Goal: Transaction & Acquisition: Download file/media

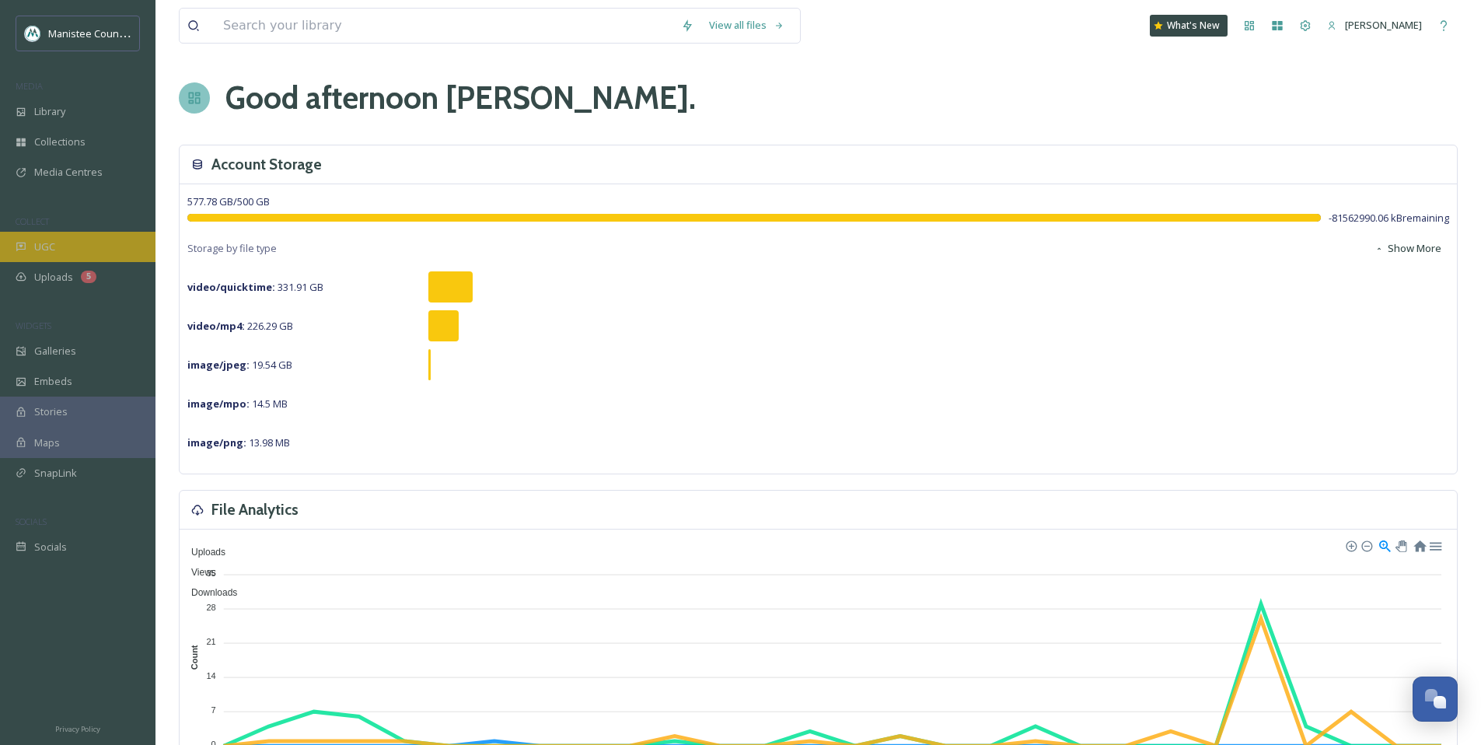
click at [73, 251] on div "UGC" at bounding box center [77, 247] width 155 height 30
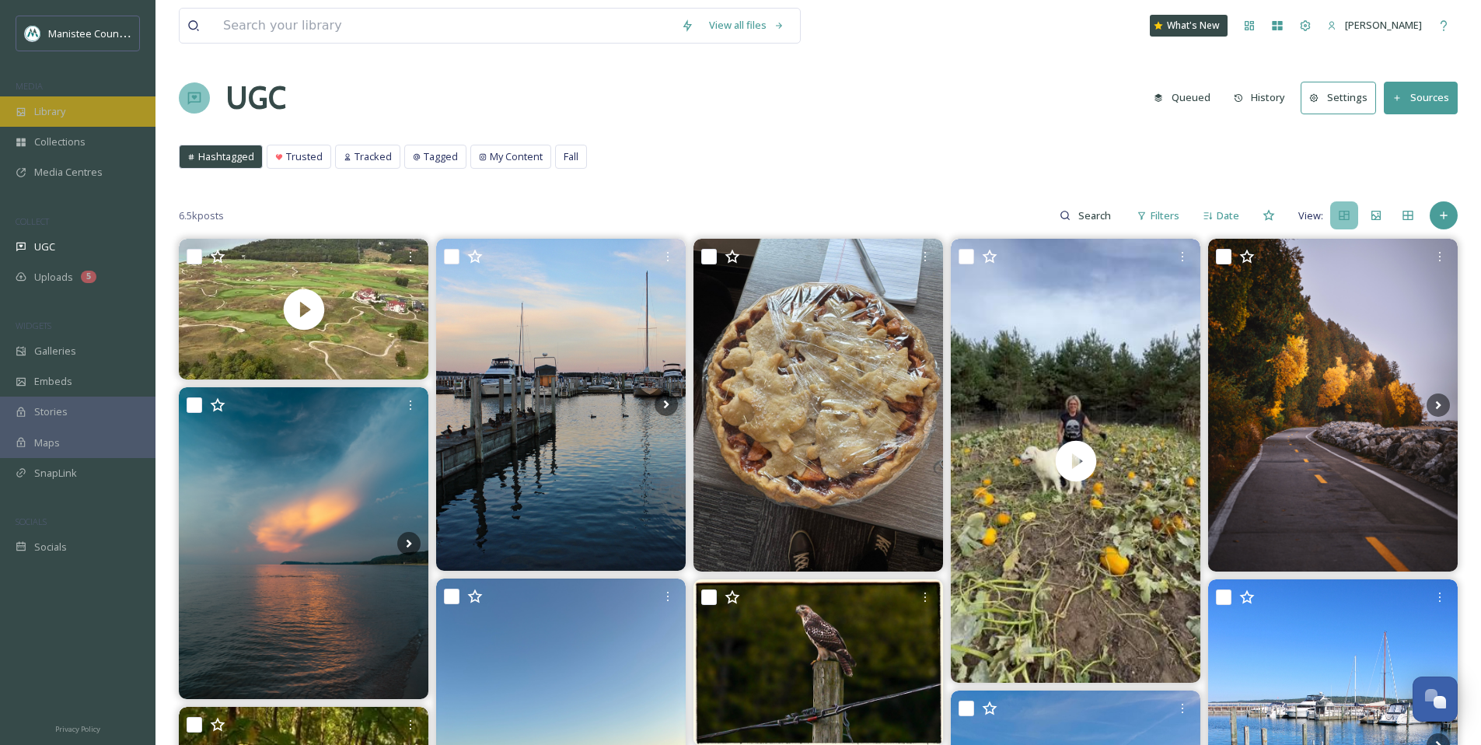
click at [96, 112] on div "Library" at bounding box center [77, 111] width 155 height 30
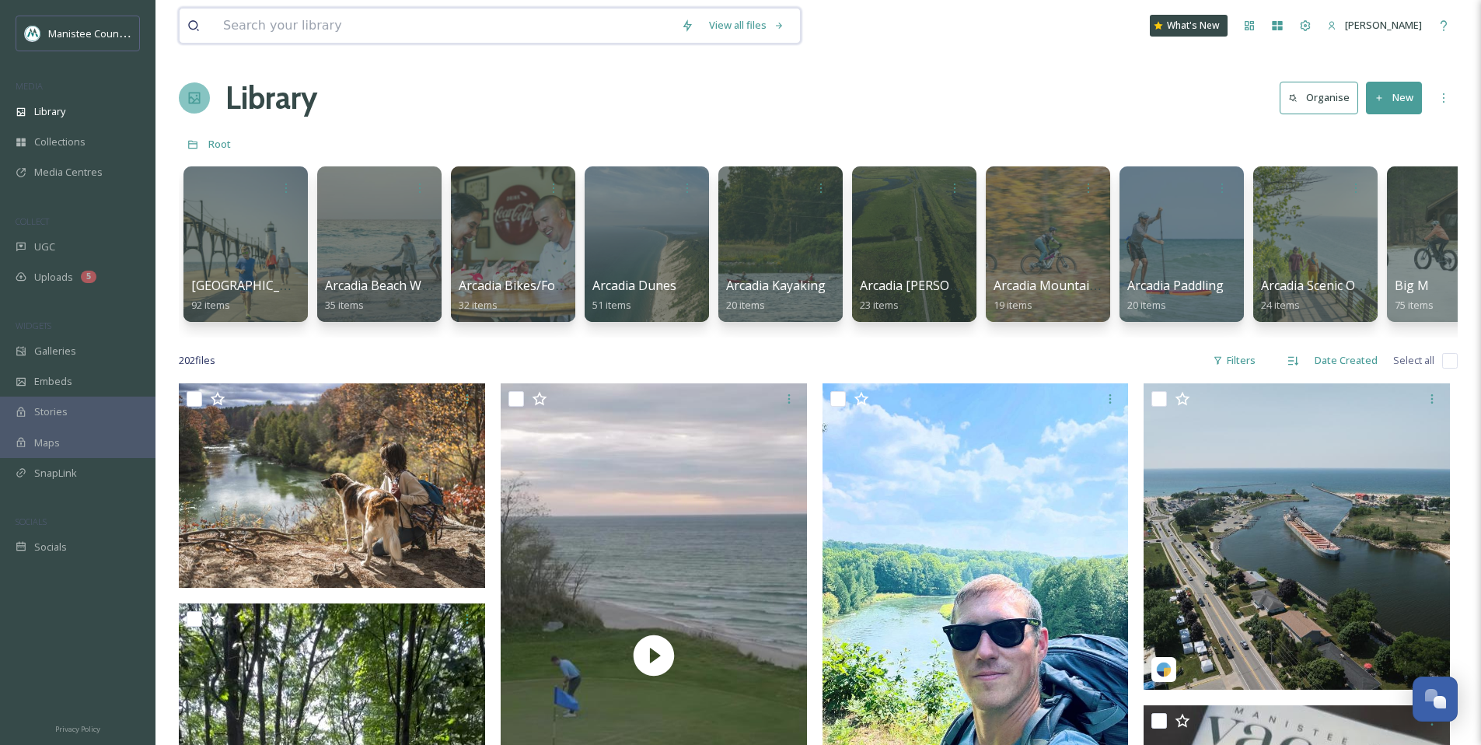
click at [429, 35] on input at bounding box center [444, 26] width 458 height 34
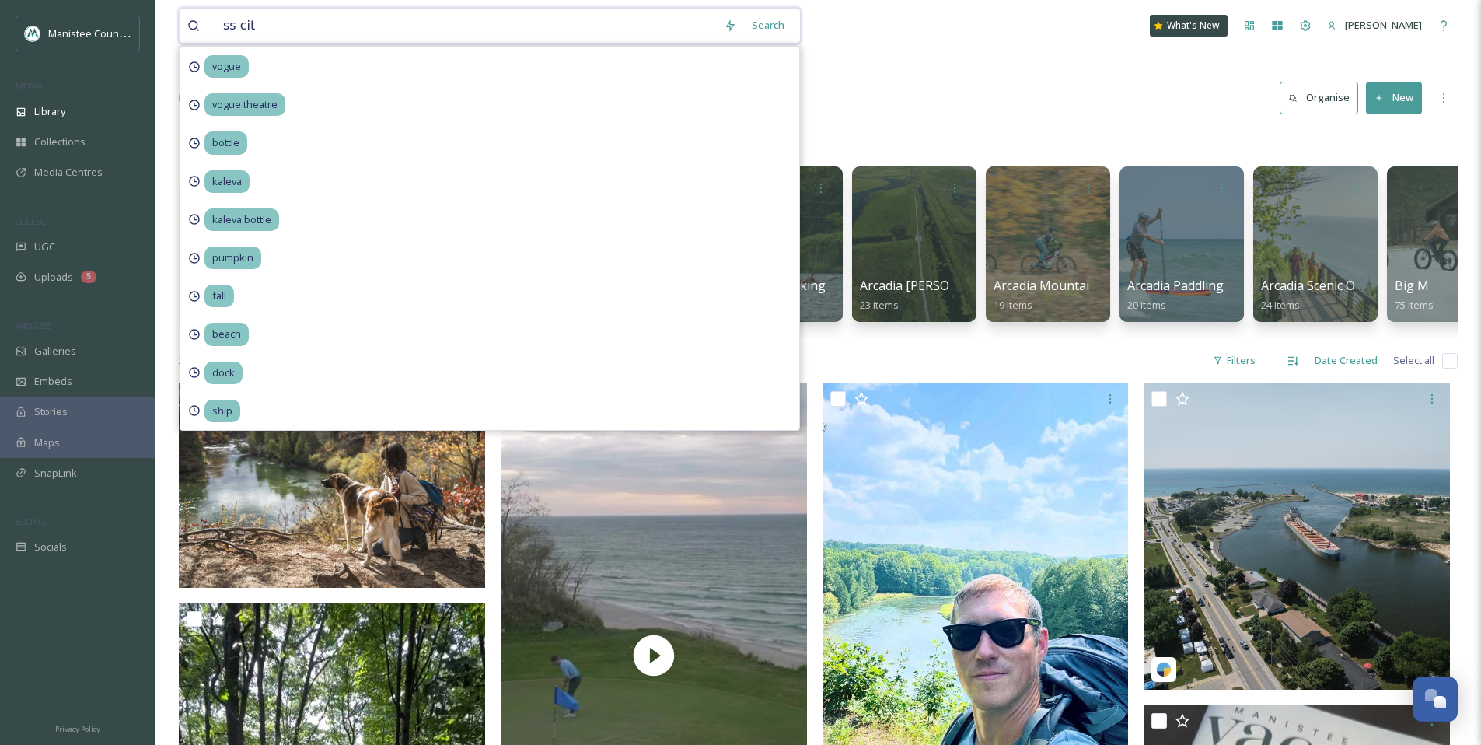
type input "ss city"
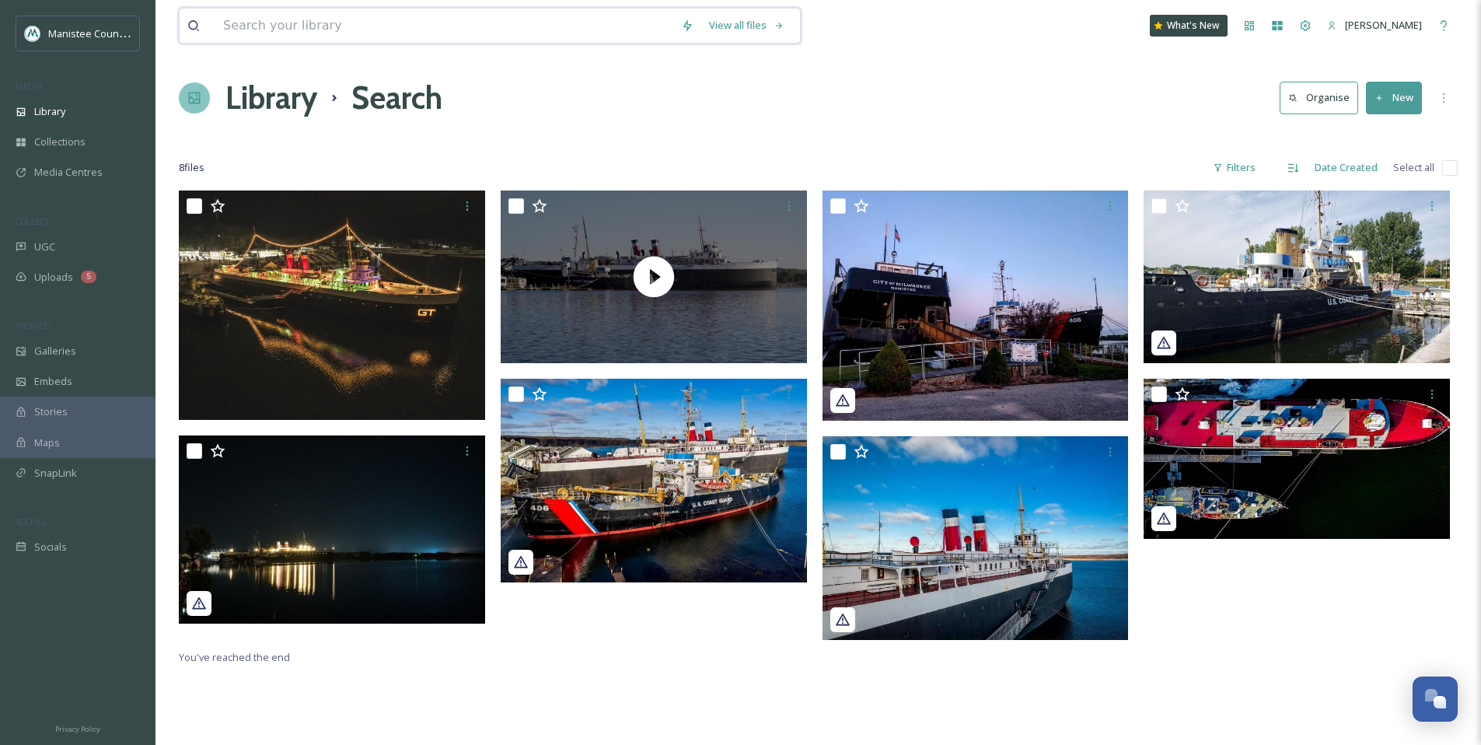
click at [359, 31] on input at bounding box center [444, 26] width 458 height 34
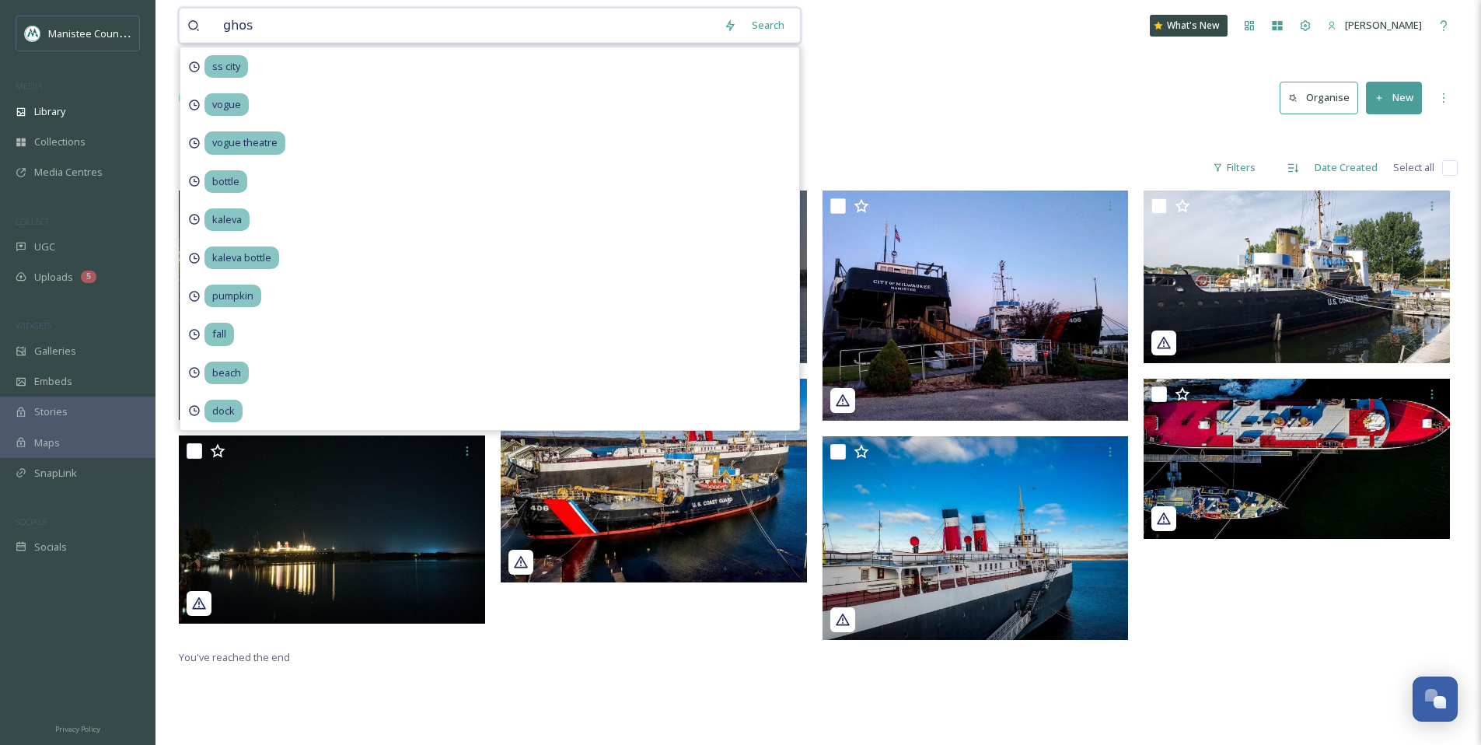
type input "ghost"
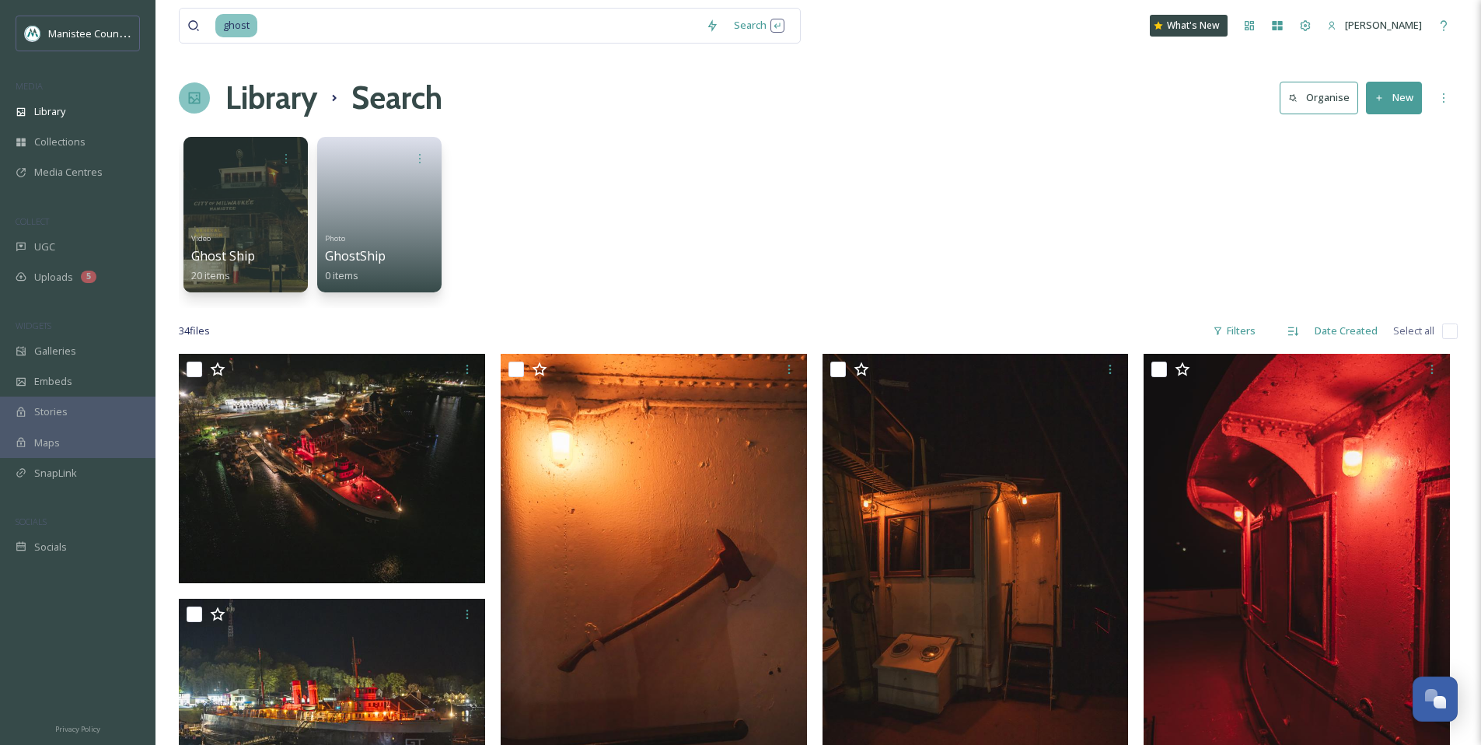
click at [953, 107] on div "Library Search Organise New" at bounding box center [818, 98] width 1279 height 47
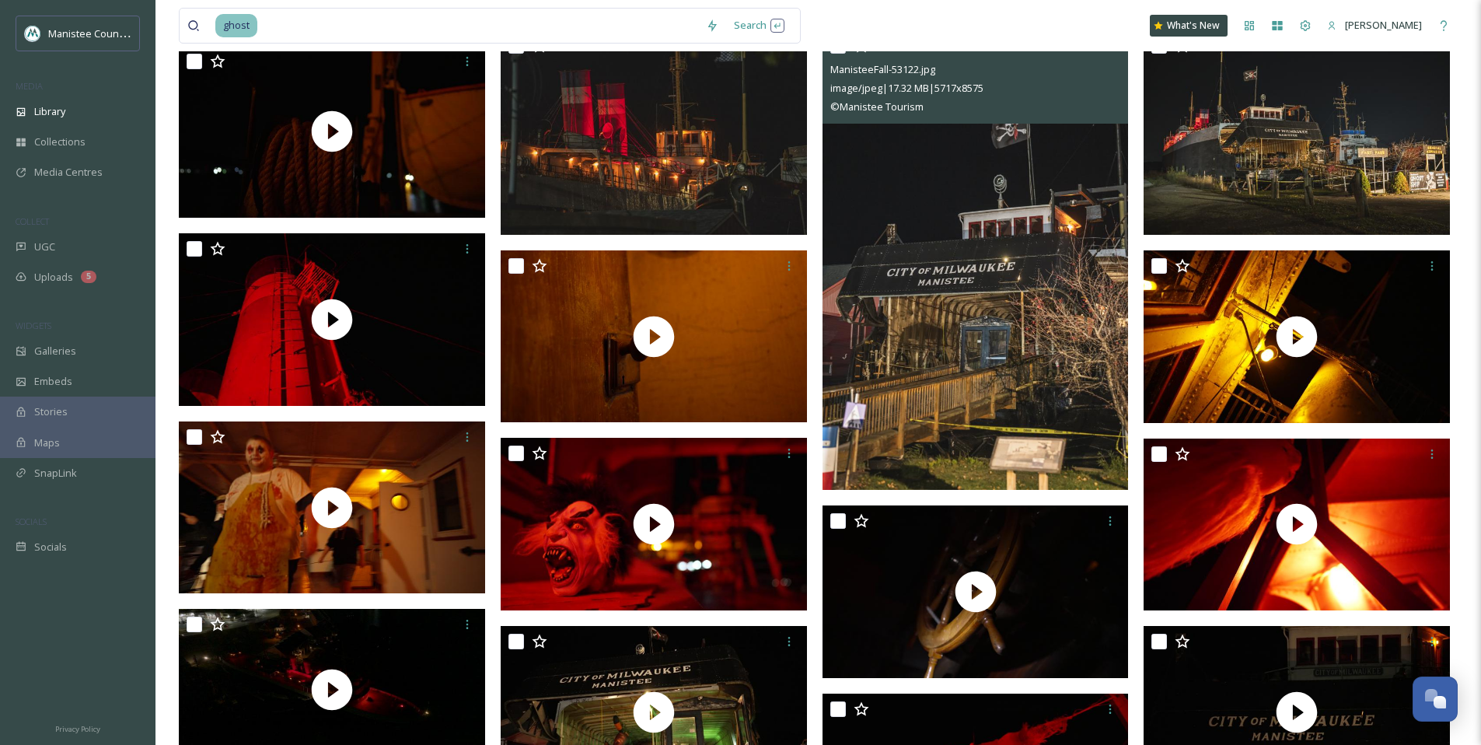
scroll to position [799, 0]
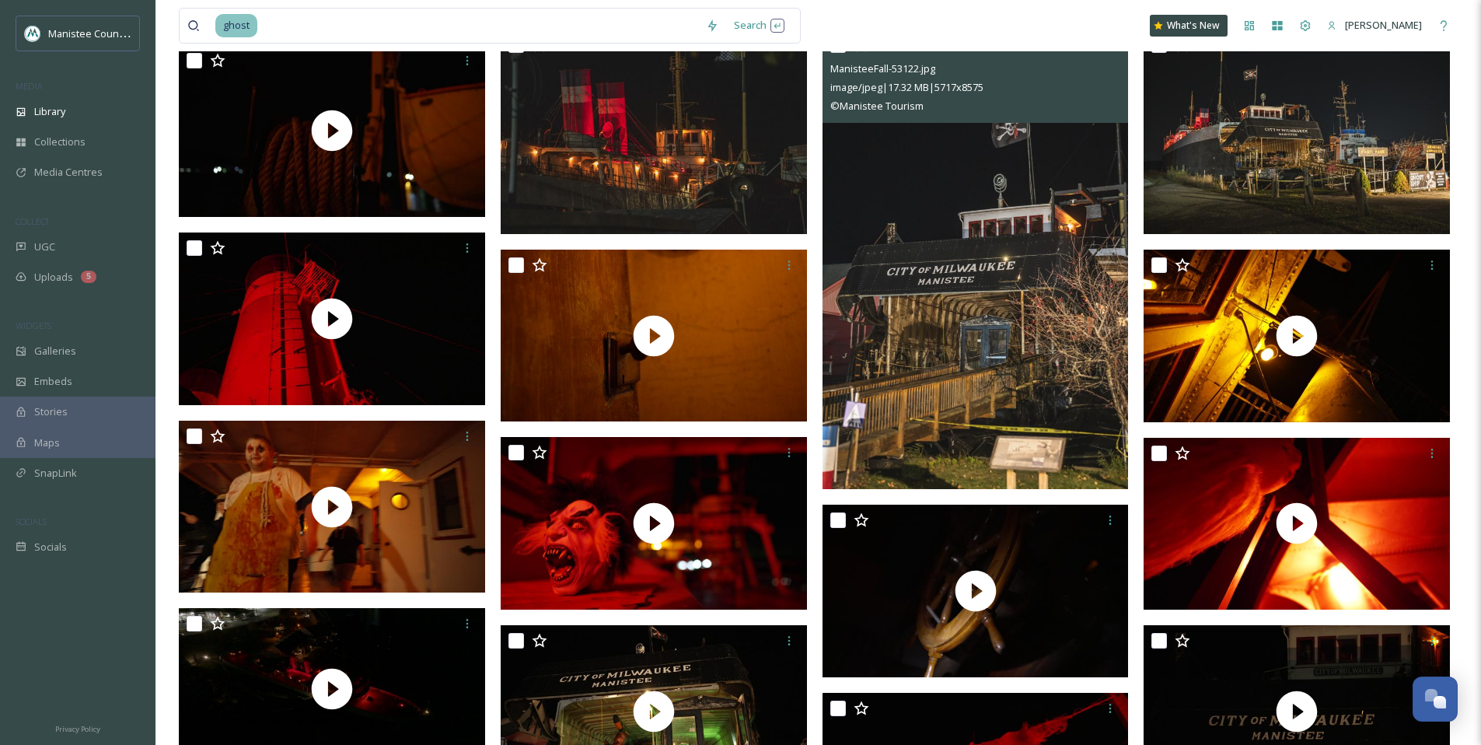
click at [1060, 212] on img at bounding box center [976, 259] width 306 height 459
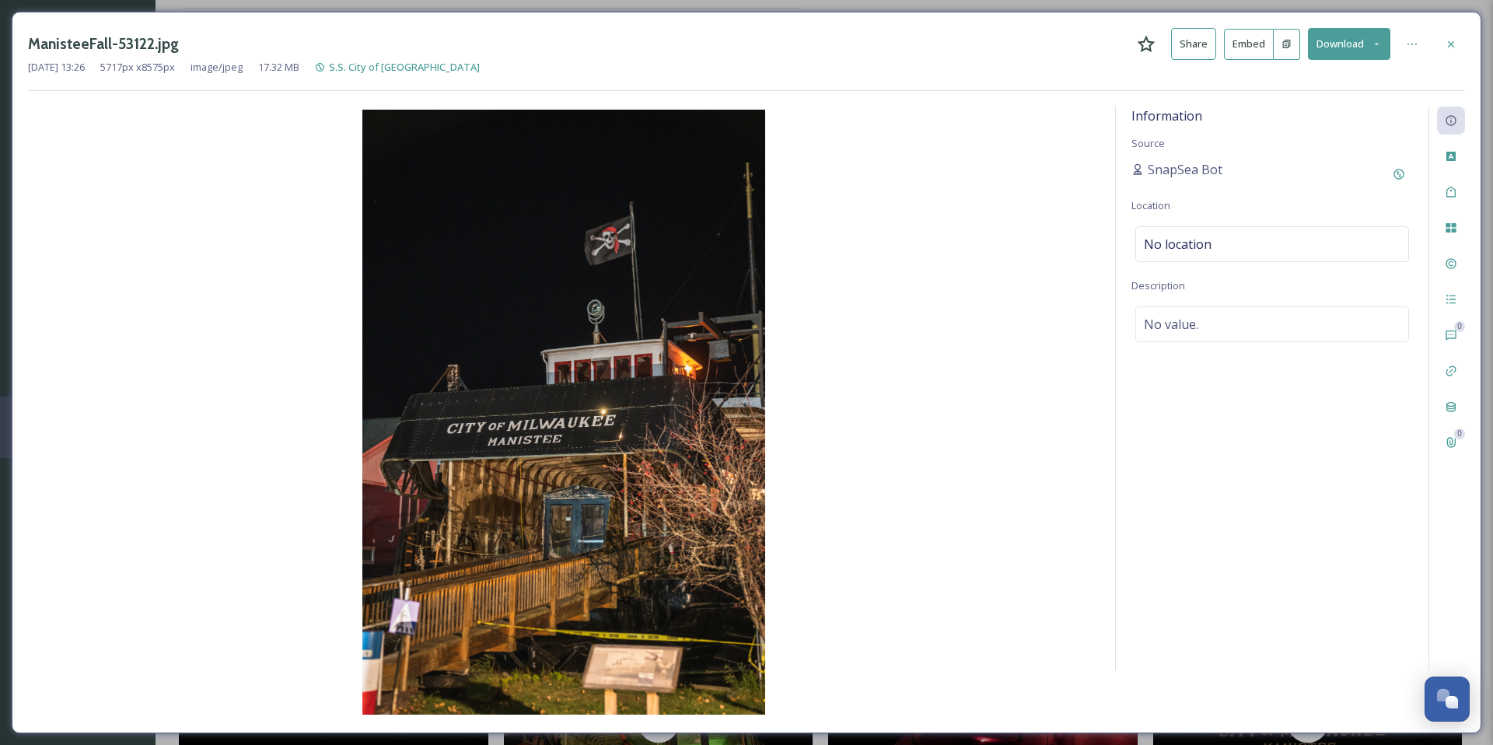
click at [1375, 43] on icon at bounding box center [1377, 44] width 4 height 2
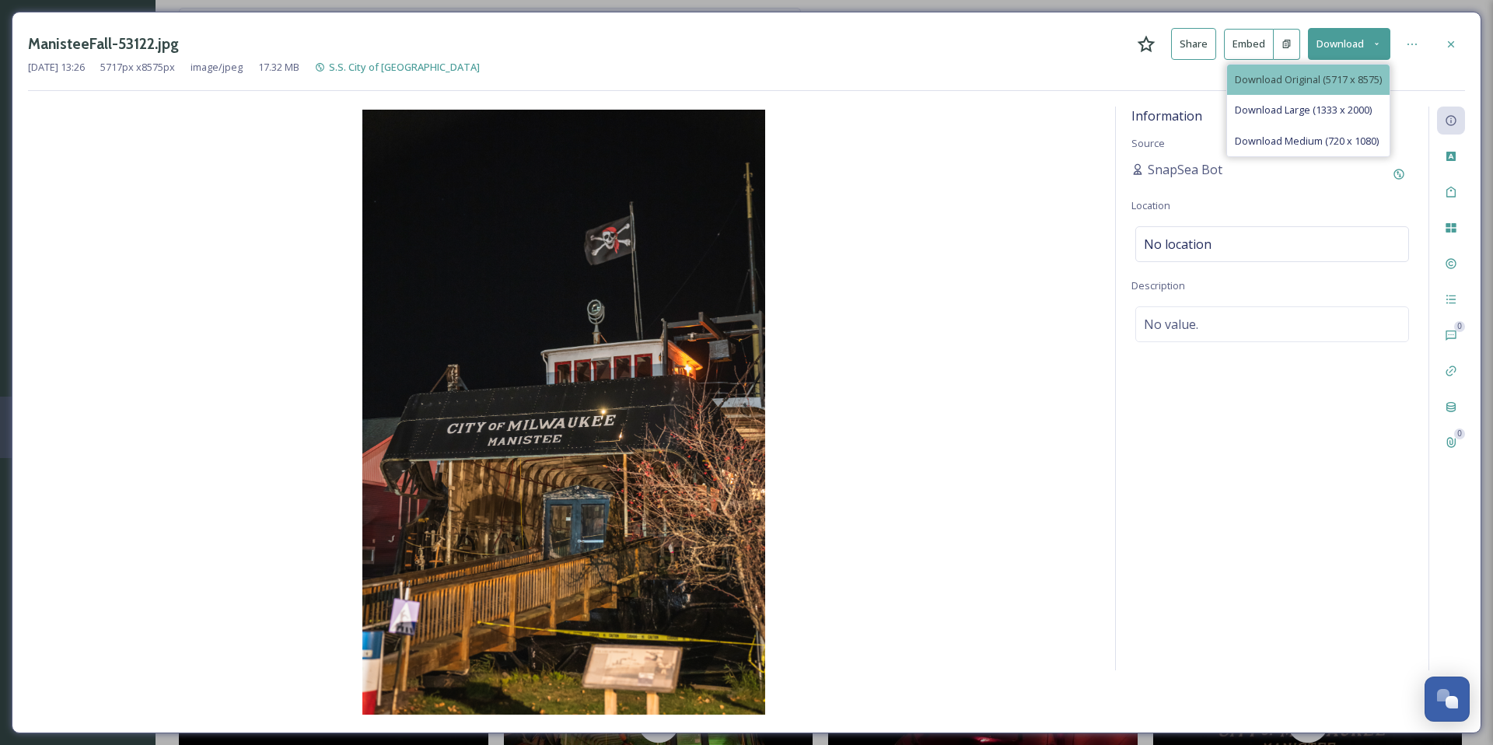
click at [1323, 80] on span "Download Original (5717 x 8575)" at bounding box center [1308, 79] width 147 height 15
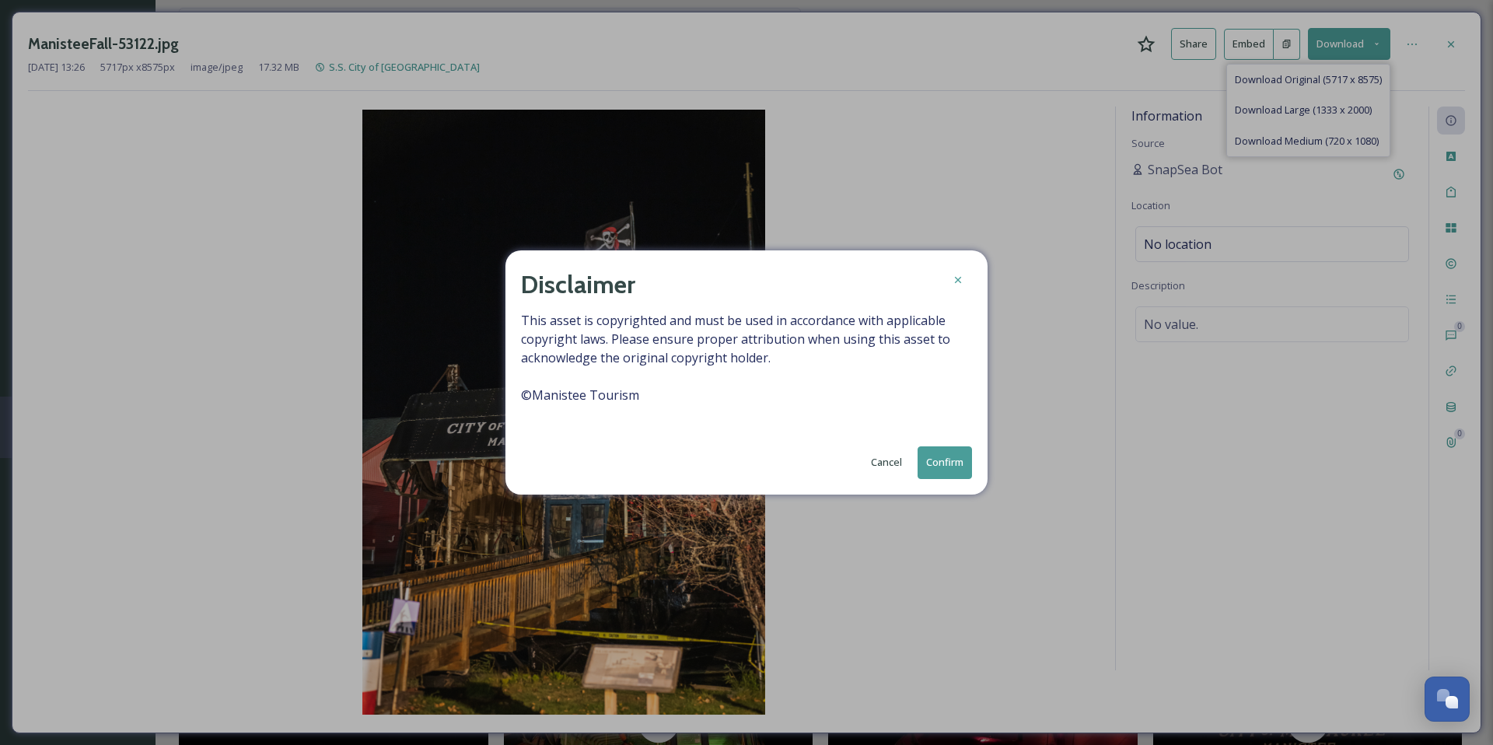
click at [938, 462] on button "Confirm" at bounding box center [944, 462] width 54 height 32
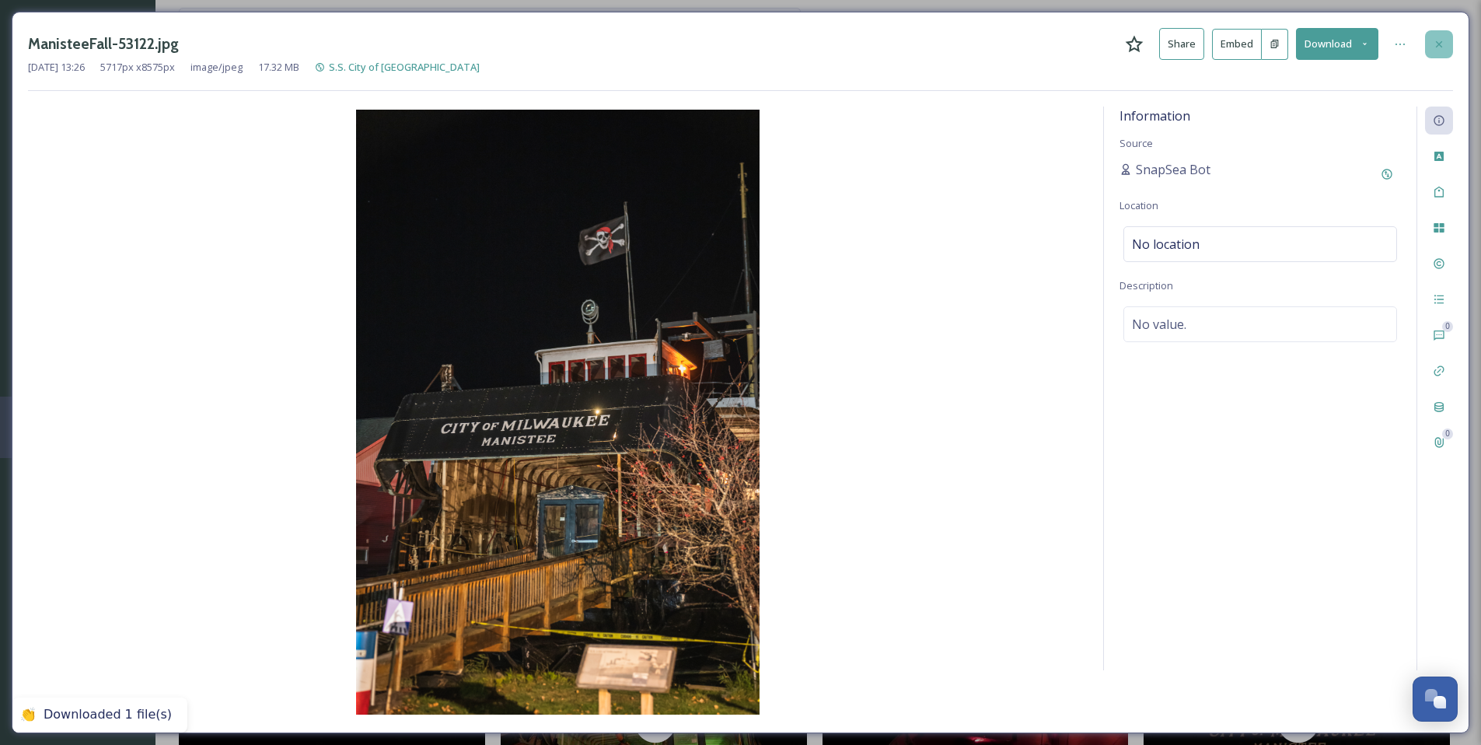
click at [1446, 42] on div at bounding box center [1439, 44] width 28 height 28
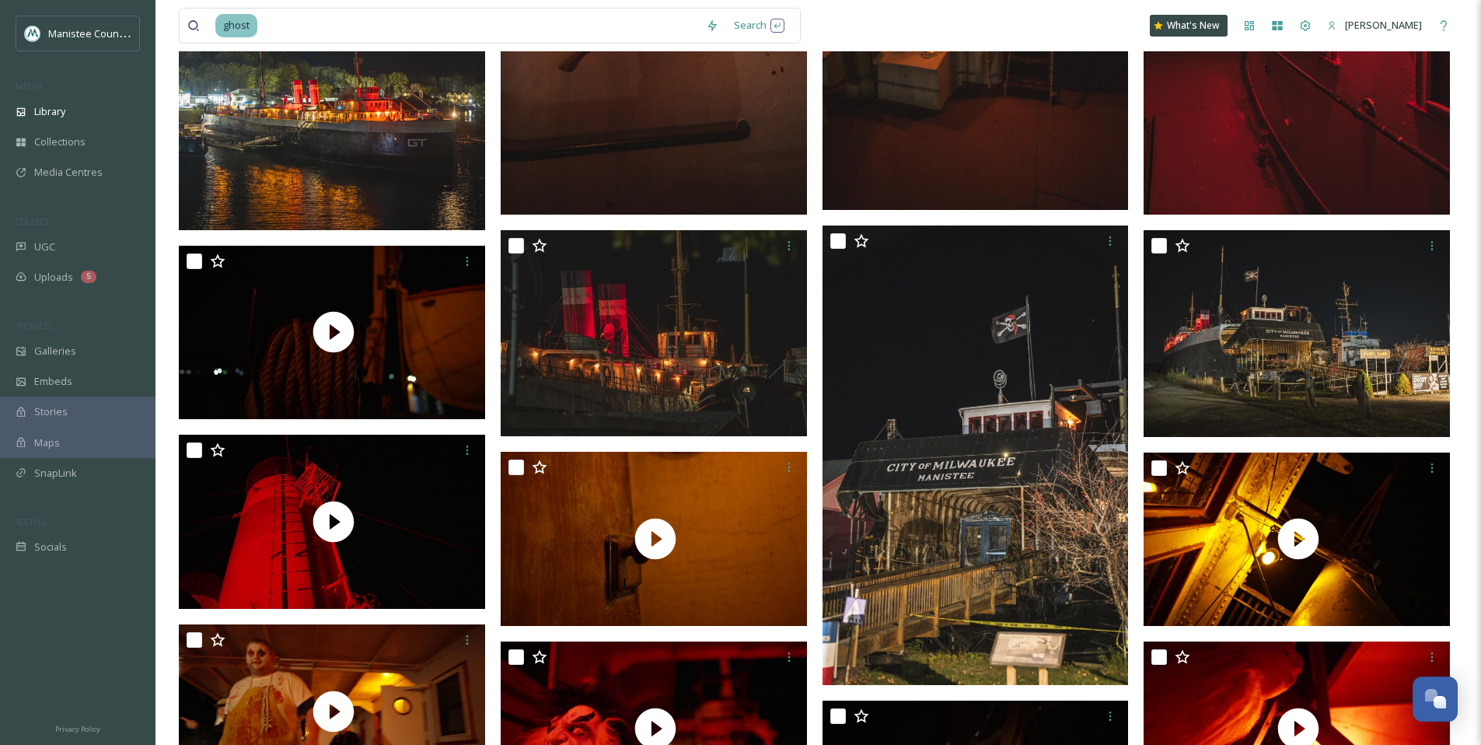
scroll to position [606, 0]
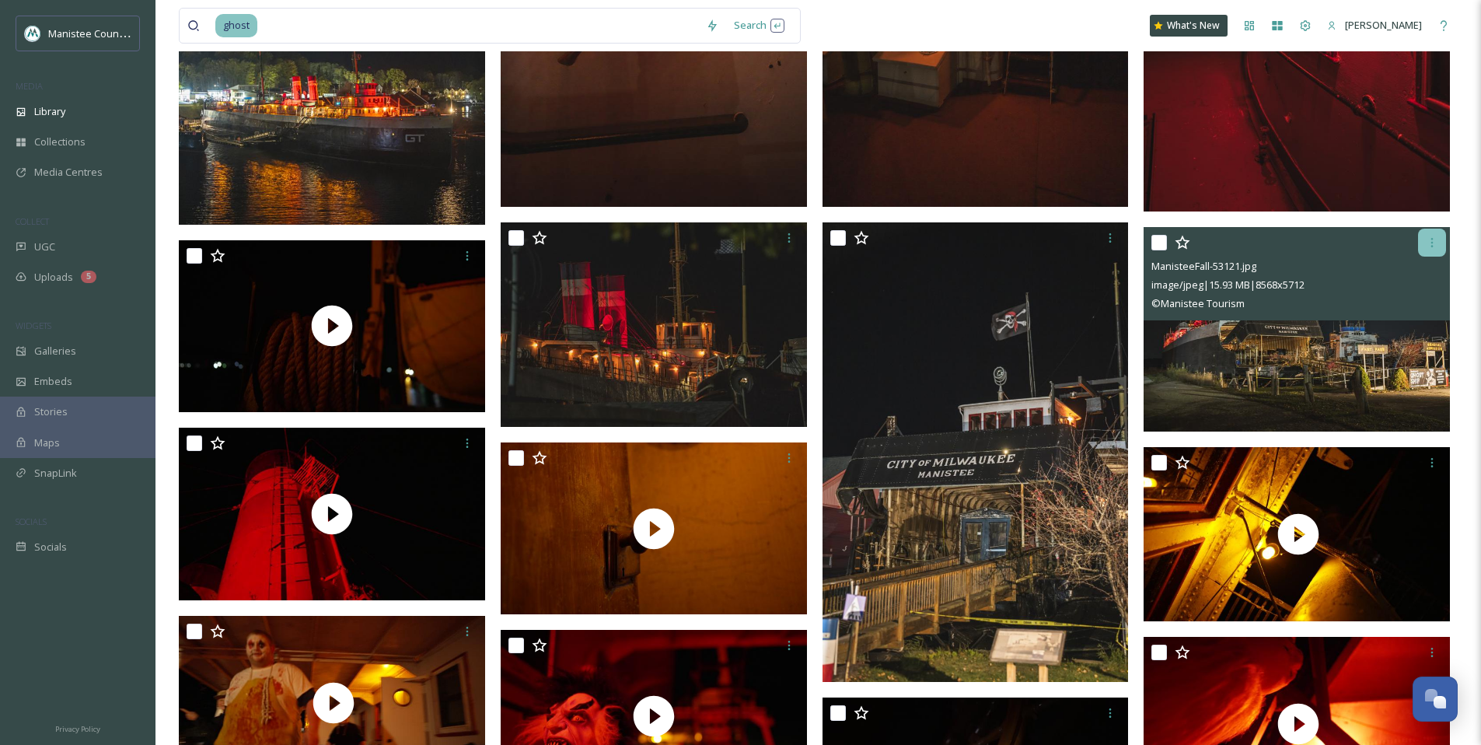
click at [1430, 240] on icon at bounding box center [1432, 242] width 12 height 12
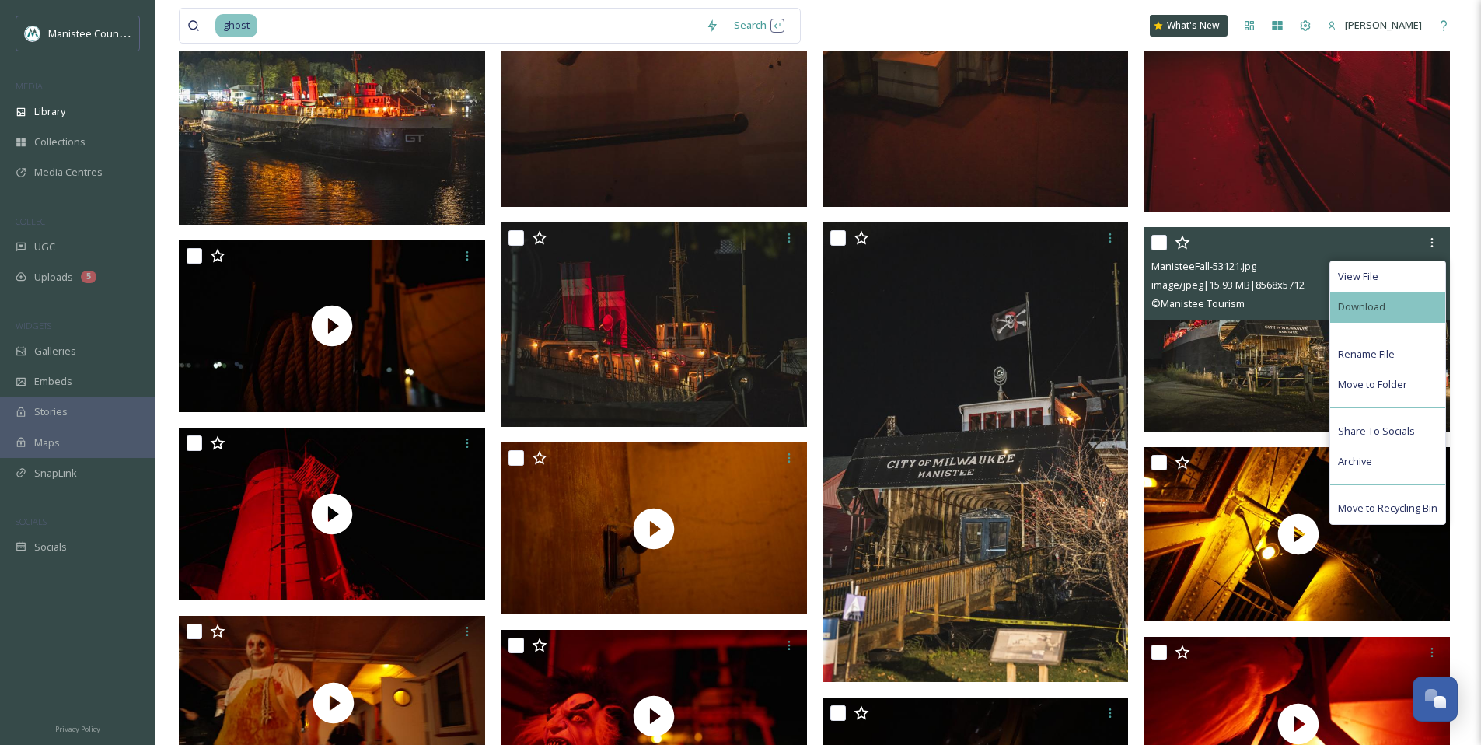
click at [1413, 305] on div "Download" at bounding box center [1387, 307] width 115 height 30
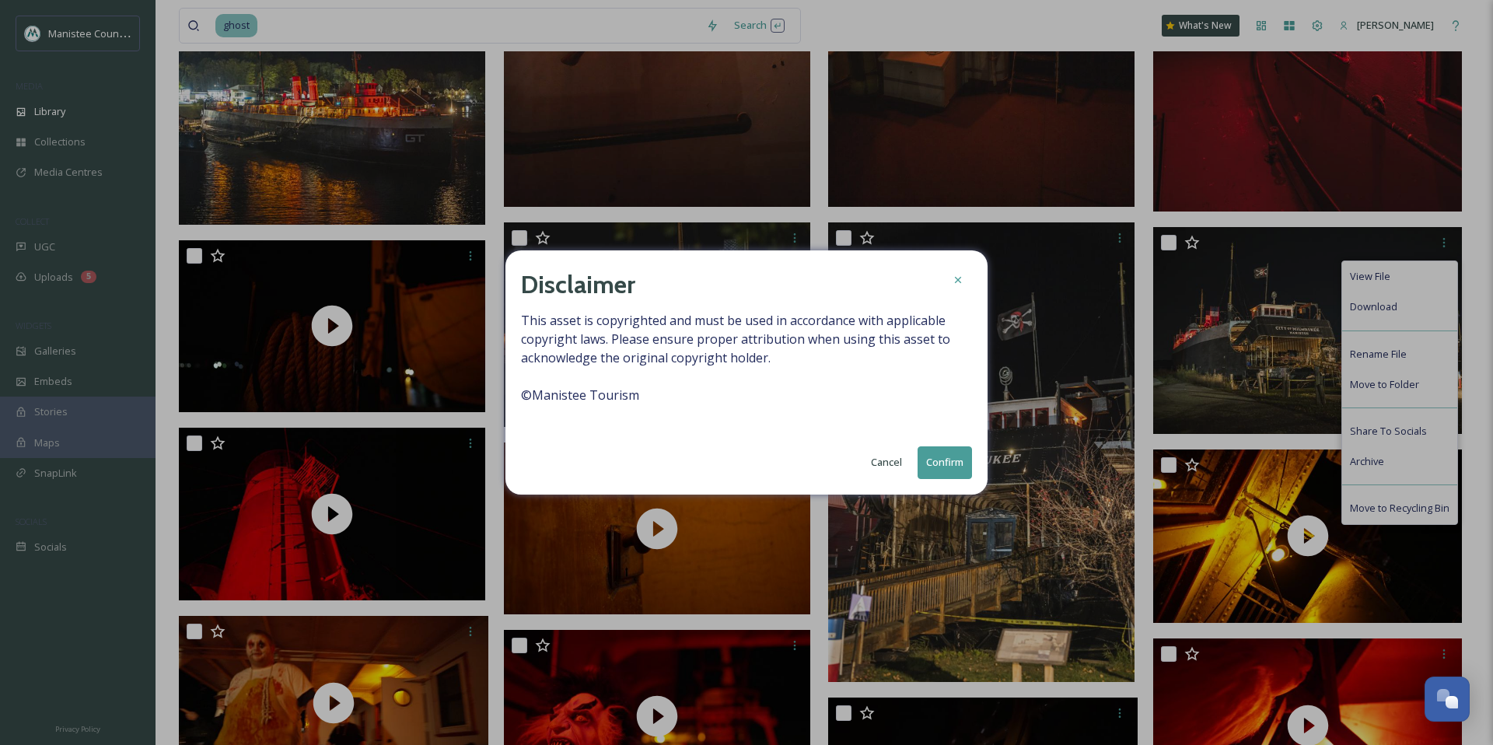
click at [956, 472] on button "Confirm" at bounding box center [944, 462] width 54 height 32
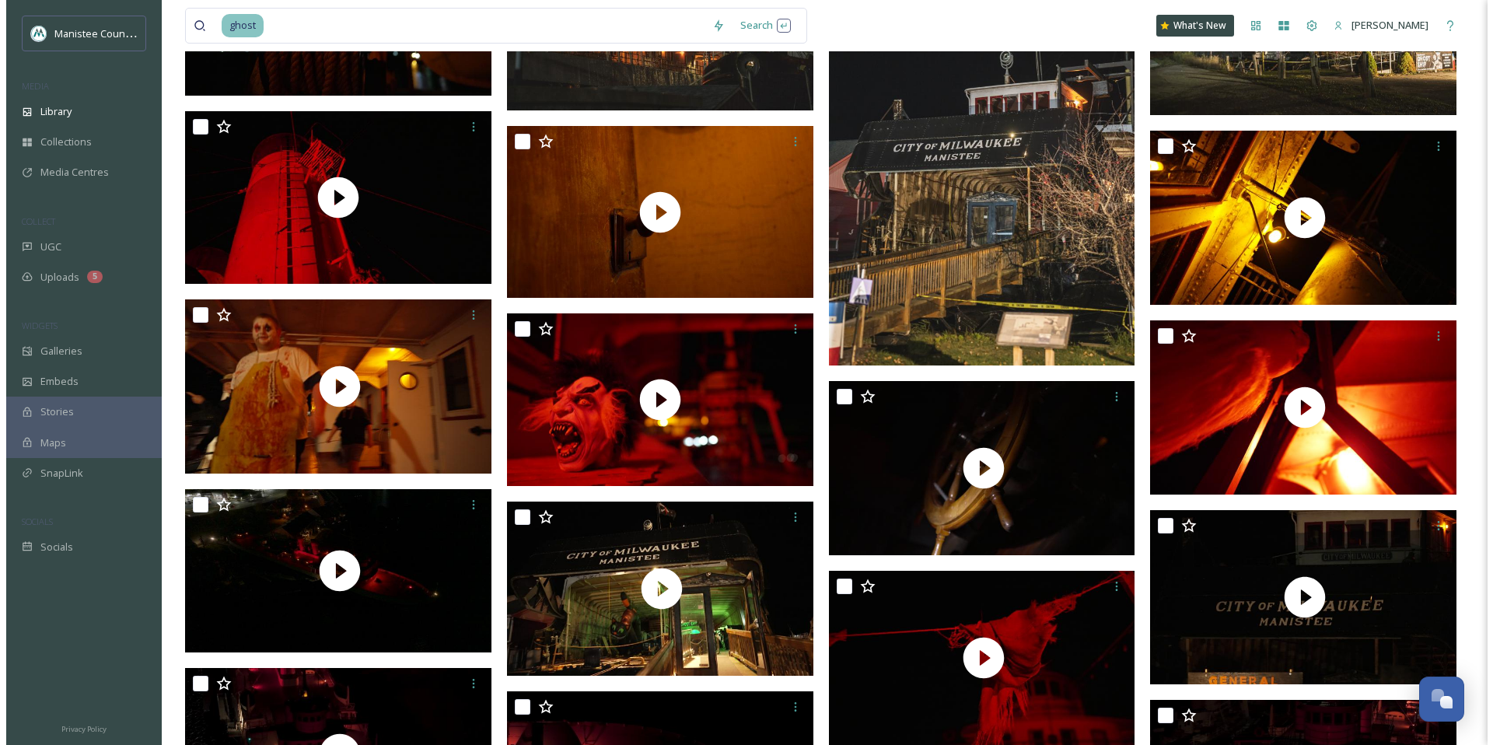
scroll to position [1023, 0]
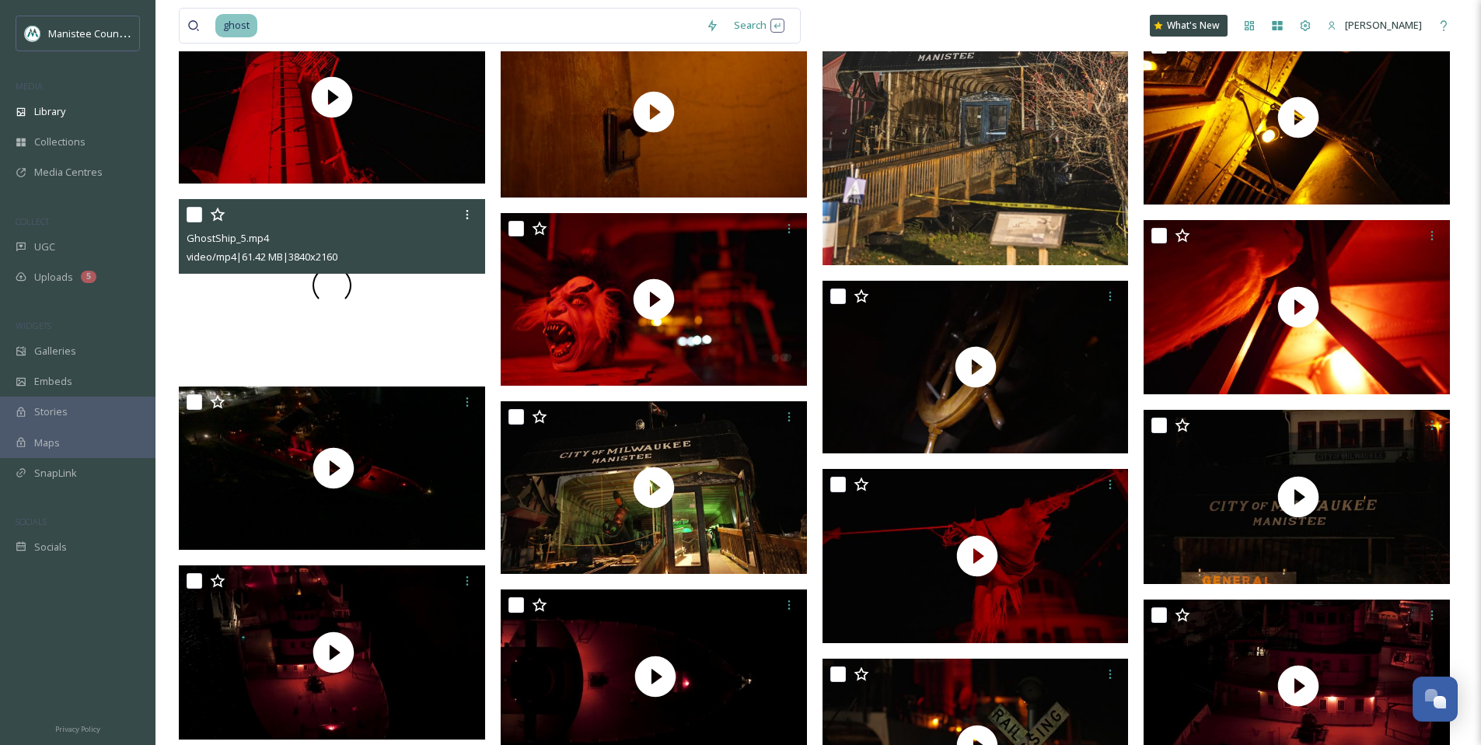
click at [330, 299] on span at bounding box center [332, 284] width 41 height 41
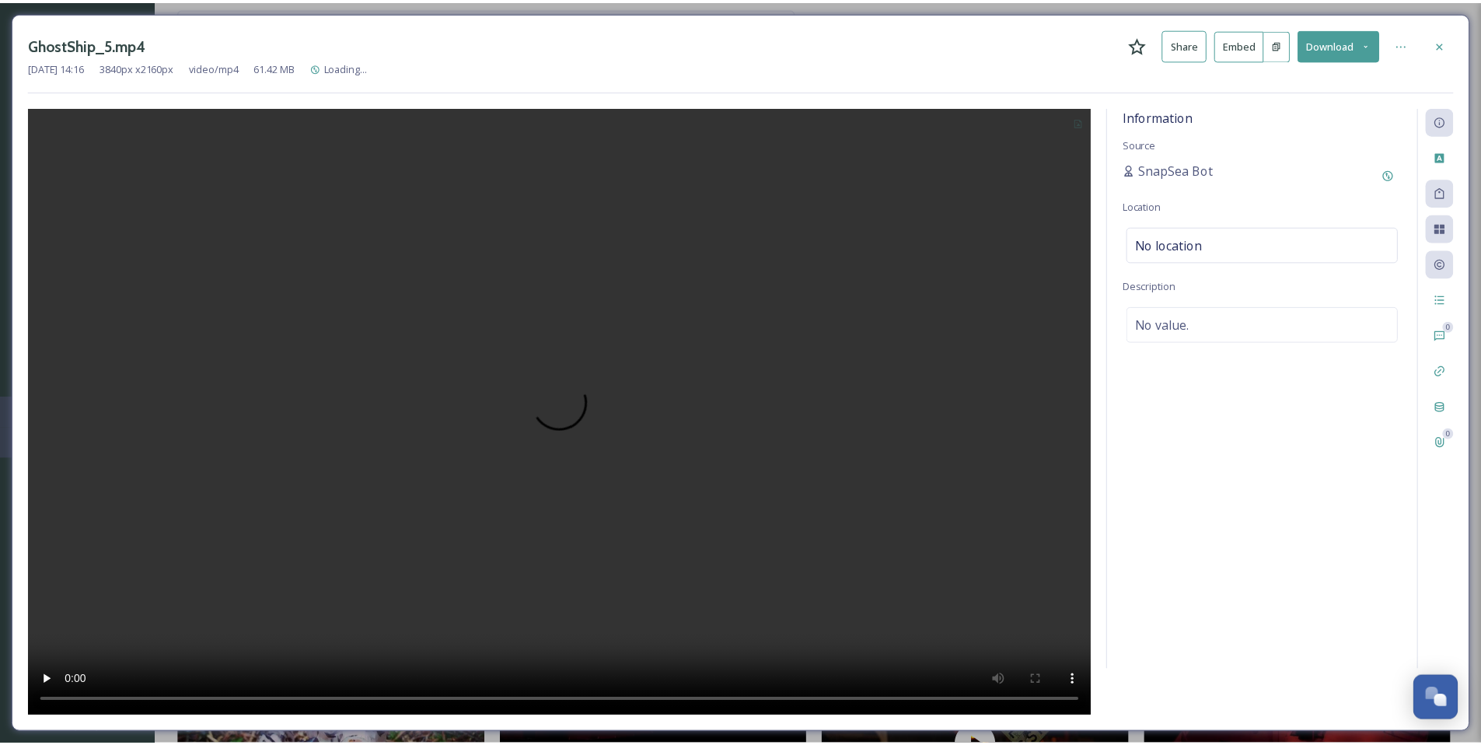
scroll to position [1028, 0]
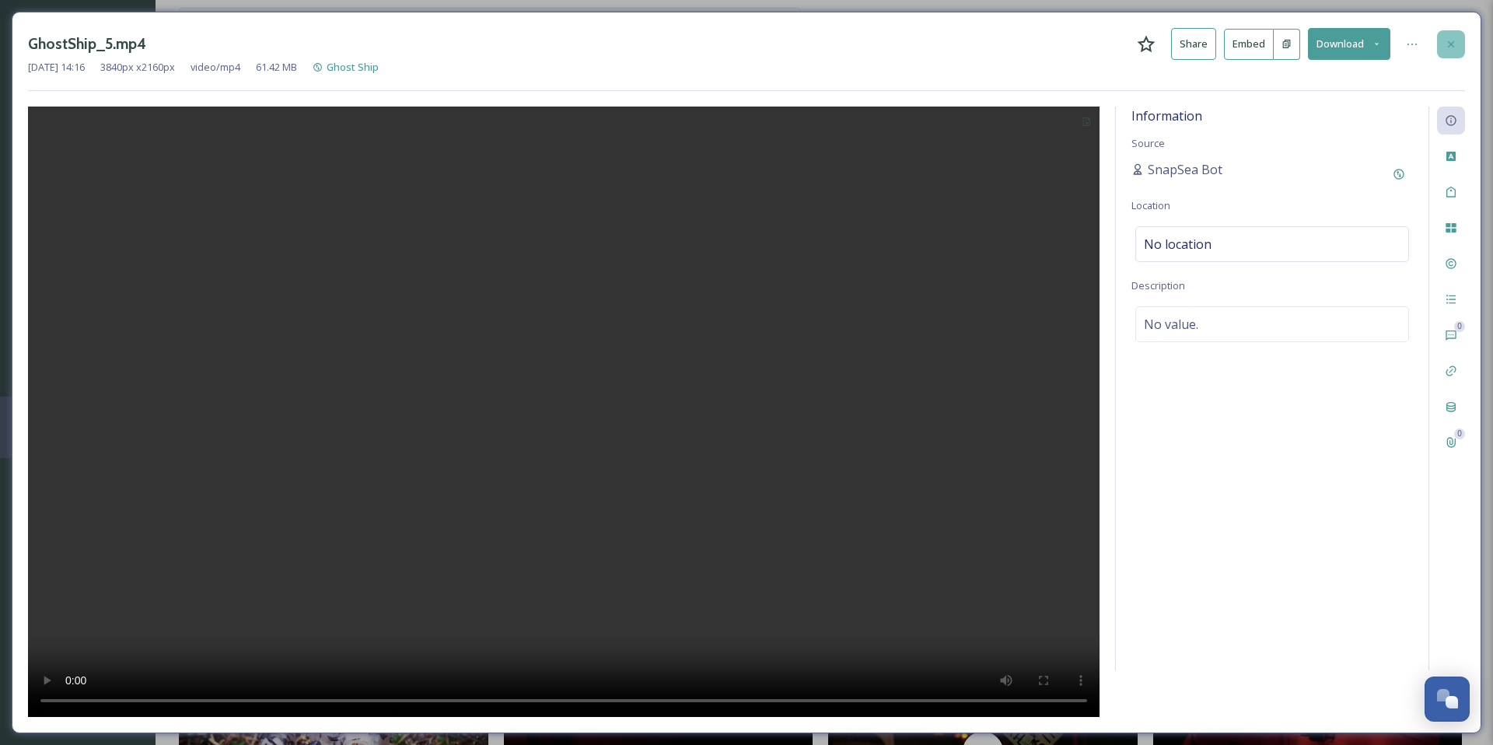
click at [1452, 36] on div at bounding box center [1451, 44] width 28 height 28
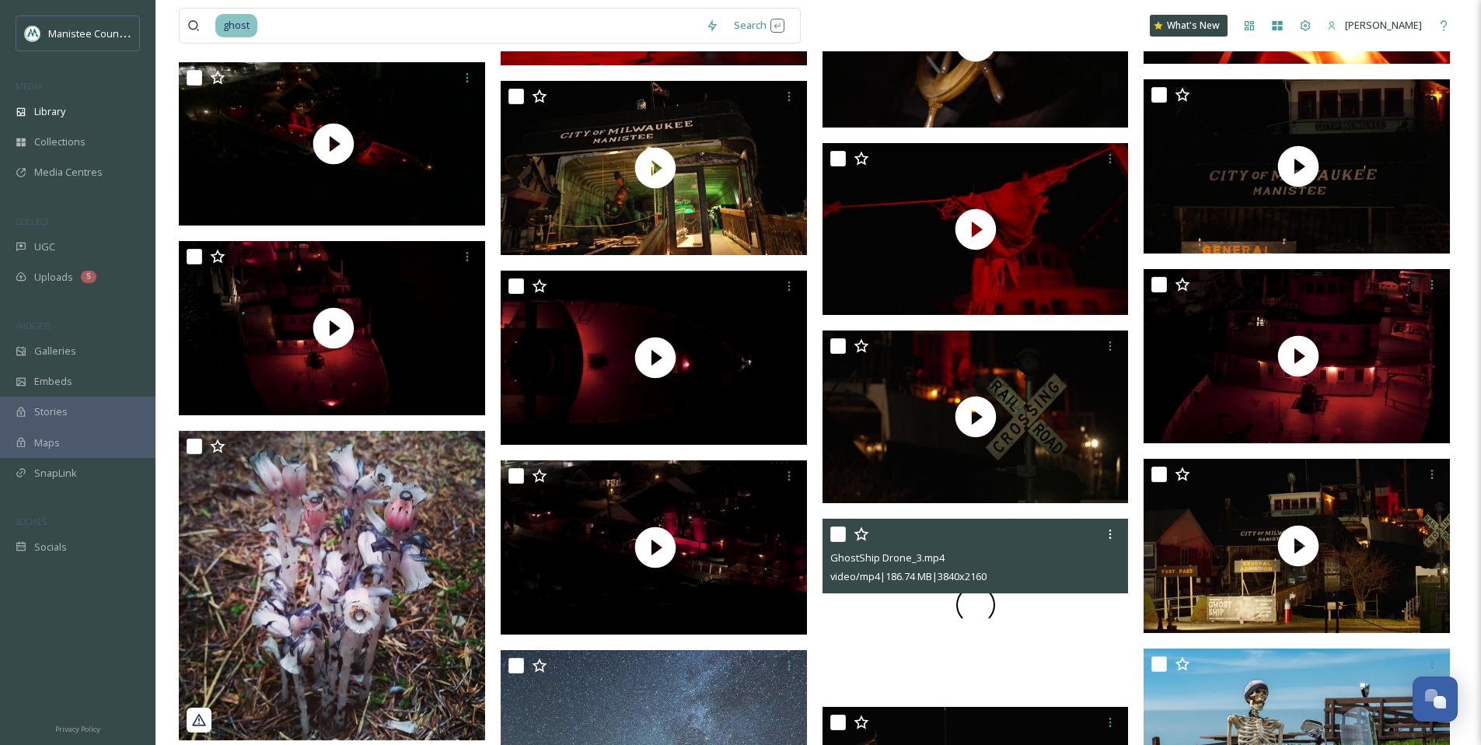
scroll to position [1375, 0]
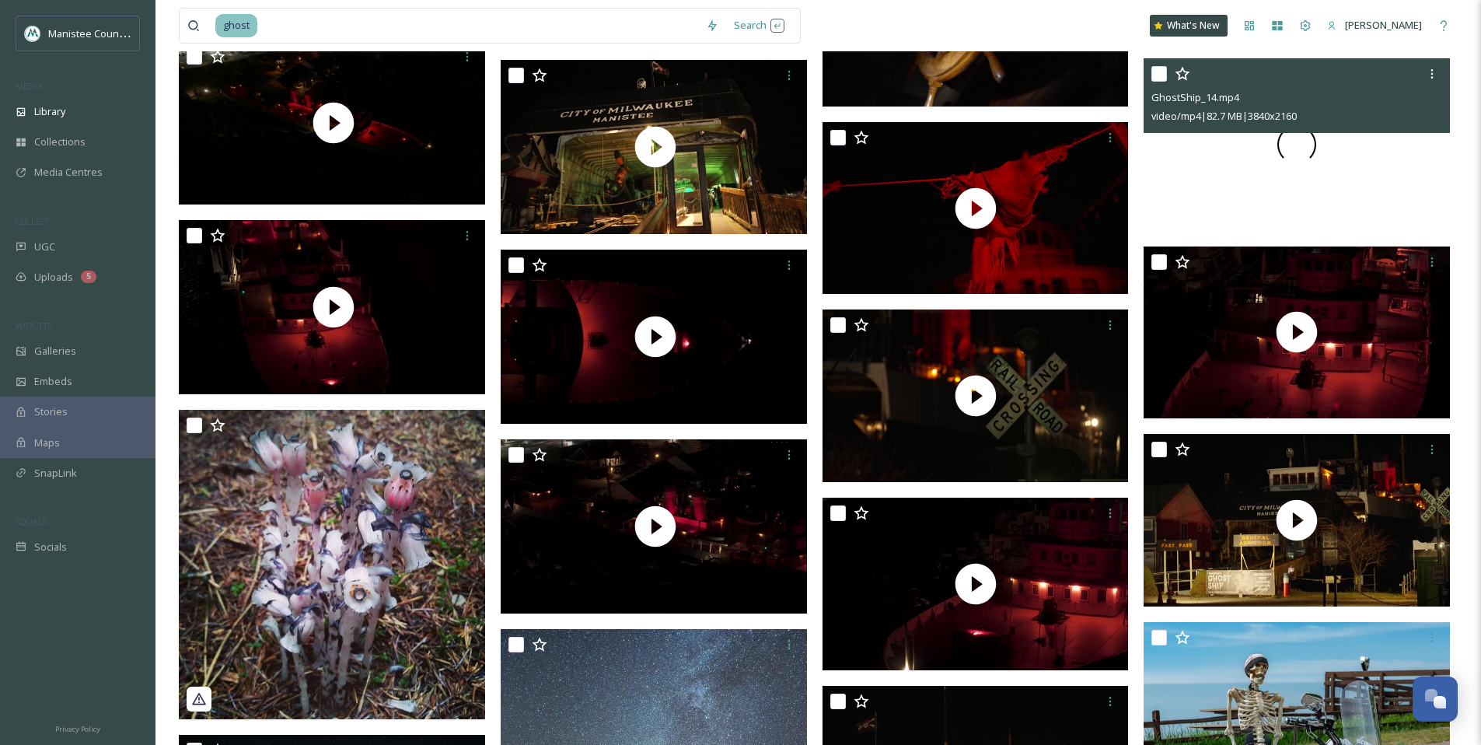
click at [1312, 152] on span at bounding box center [1296, 144] width 39 height 39
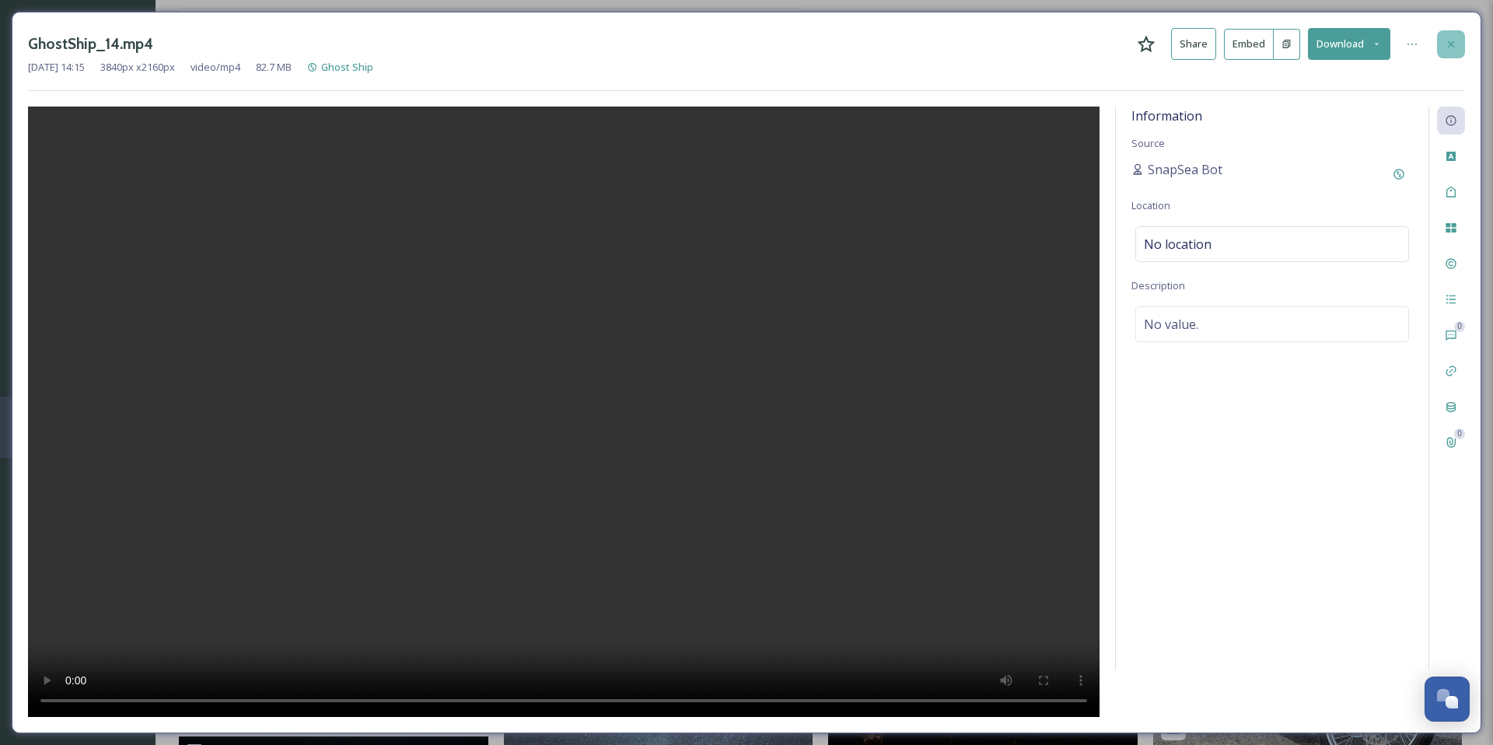
click at [1448, 33] on div at bounding box center [1451, 44] width 28 height 28
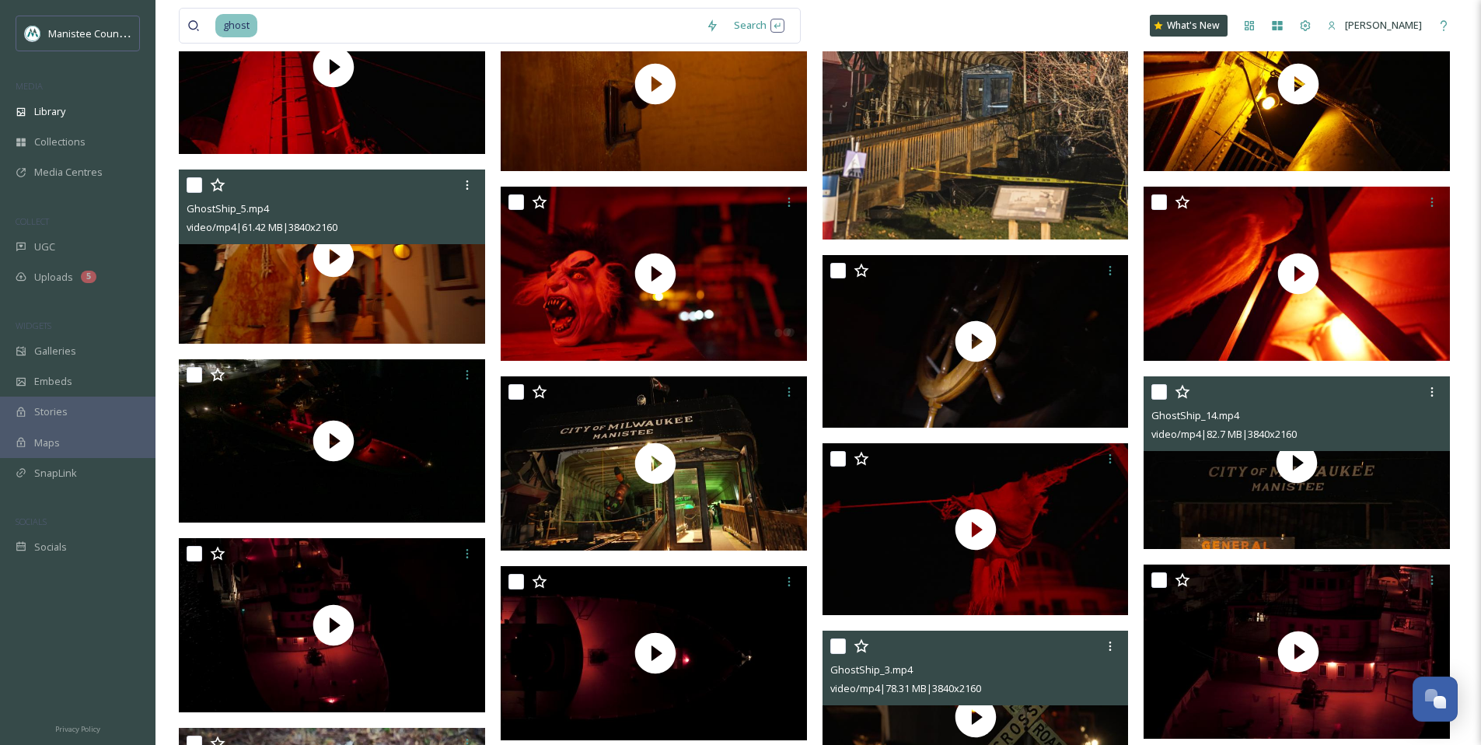
scroll to position [1057, 0]
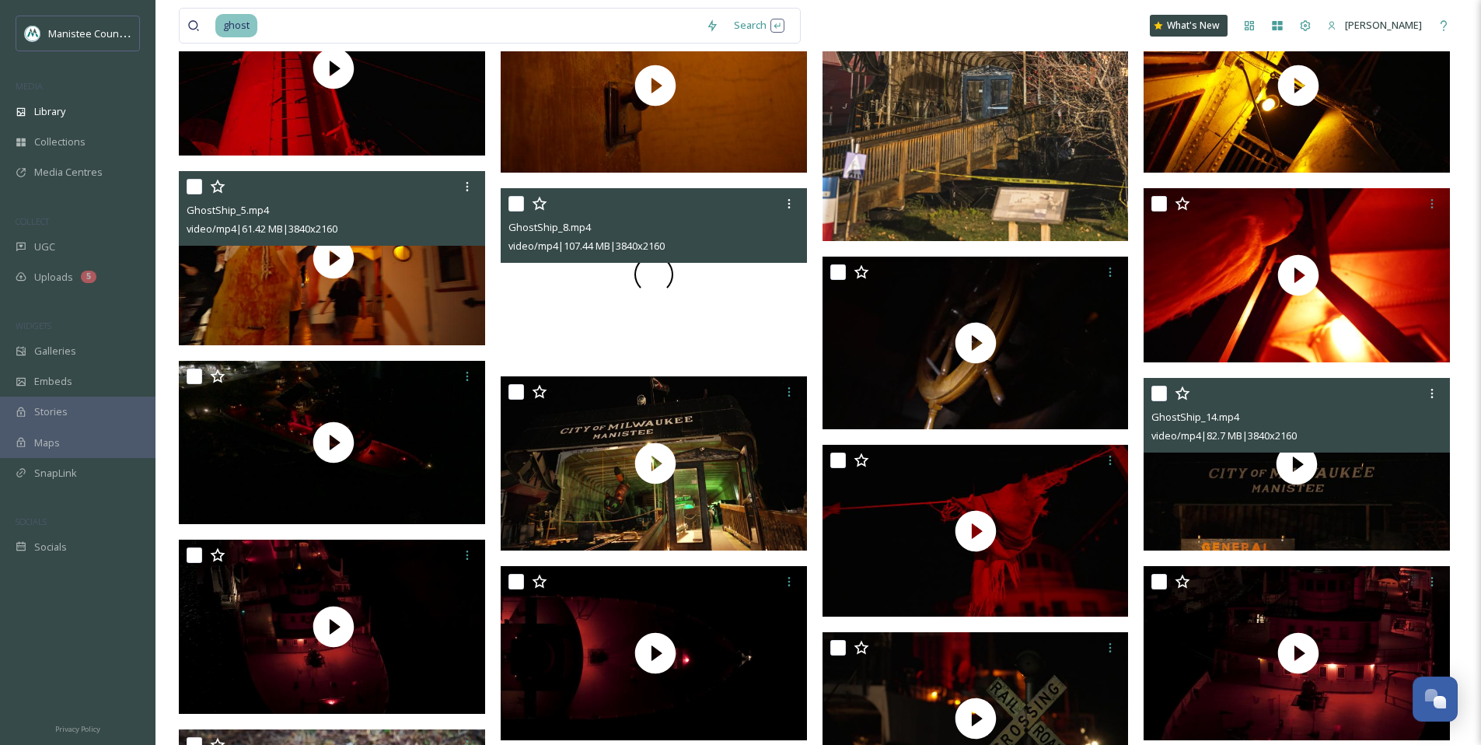
click at [655, 285] on span at bounding box center [653, 274] width 45 height 45
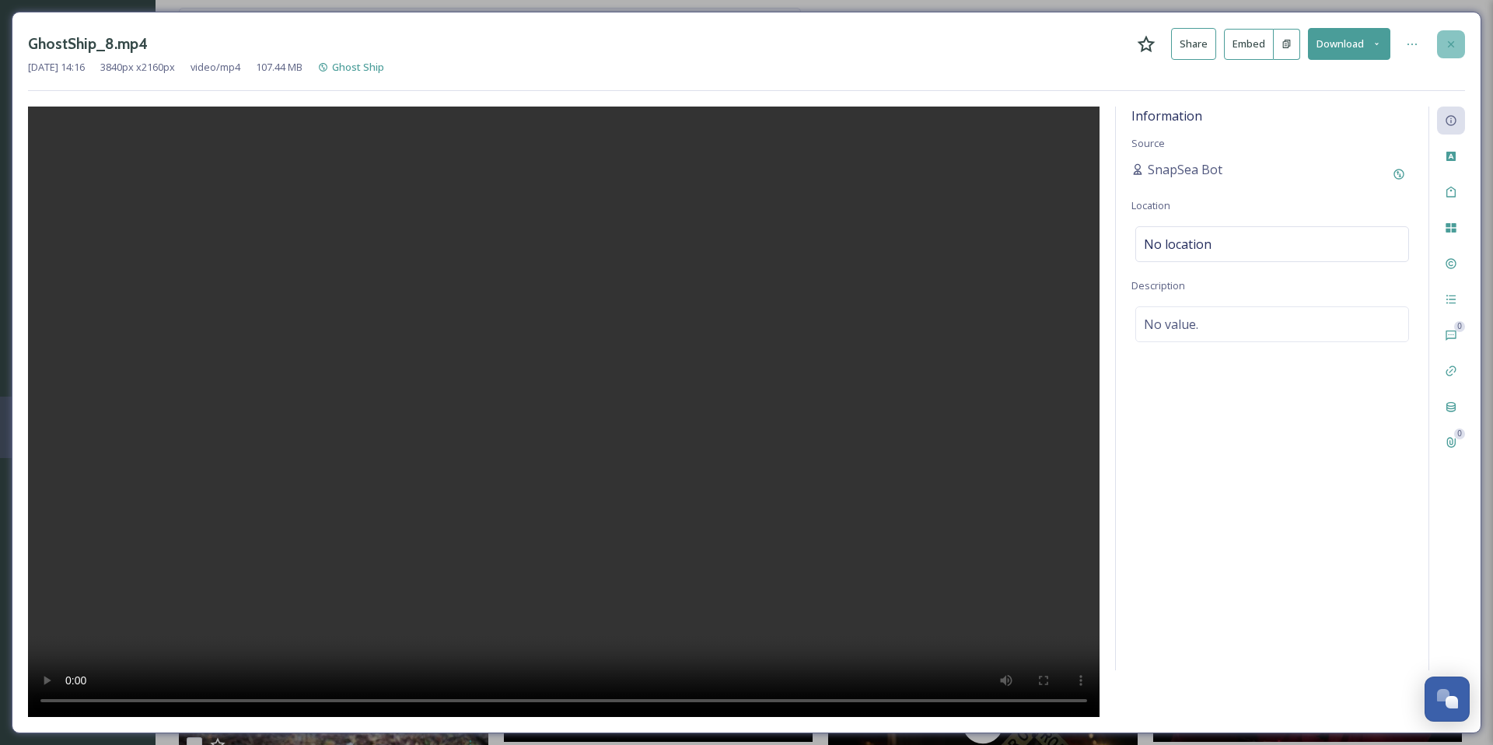
click at [1465, 41] on div "GhostShip_8.mp4 Share Embed Download [DATE] 14:16 3840 px x 2160 px video/mp4 1…" at bounding box center [746, 372] width 1469 height 721
click at [1448, 44] on icon at bounding box center [1451, 44] width 12 height 12
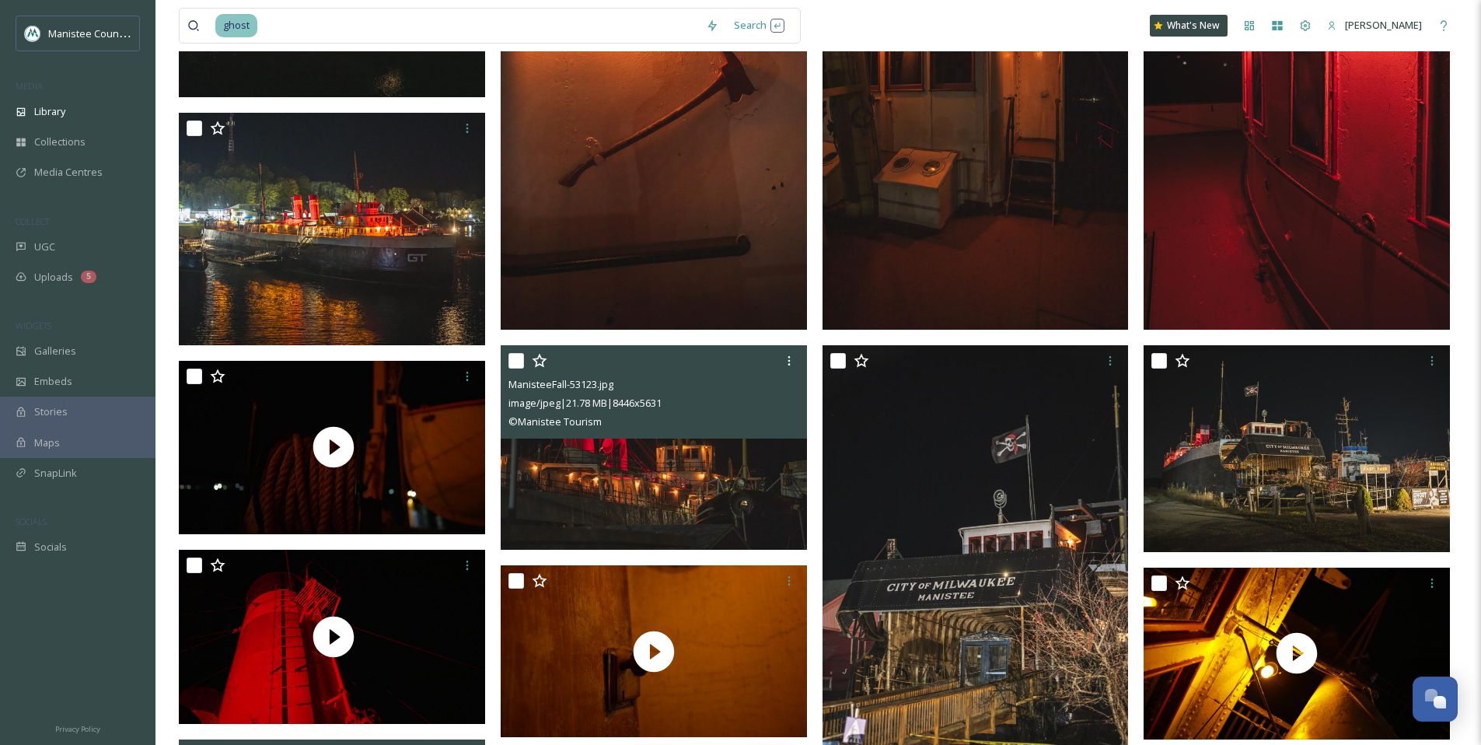
scroll to position [484, 0]
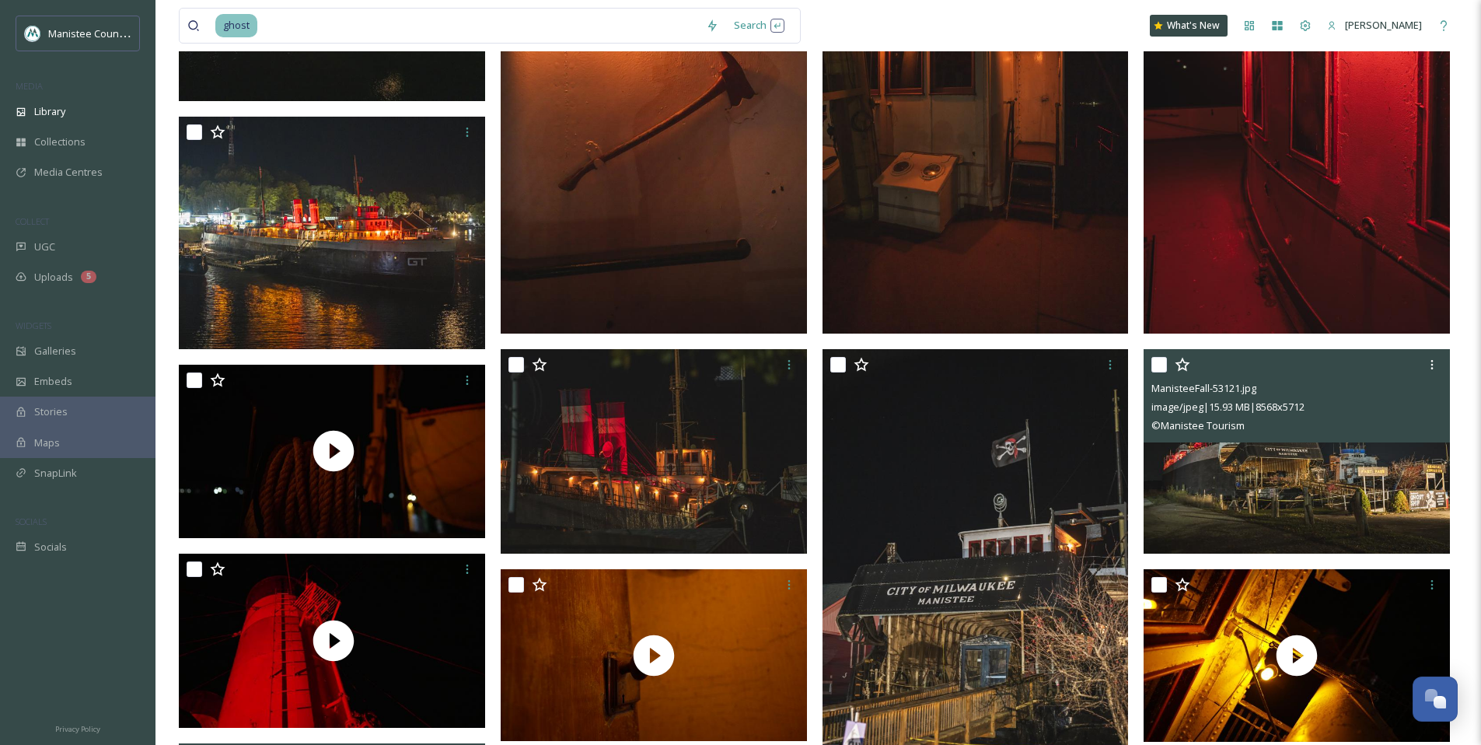
click at [1446, 366] on div "ManisteeFall-53121.jpg image/jpeg | 15.93 MB | 8568 x 5712 © Manistee Tourism" at bounding box center [1297, 395] width 306 height 93
click at [1434, 367] on icon at bounding box center [1432, 364] width 12 height 12
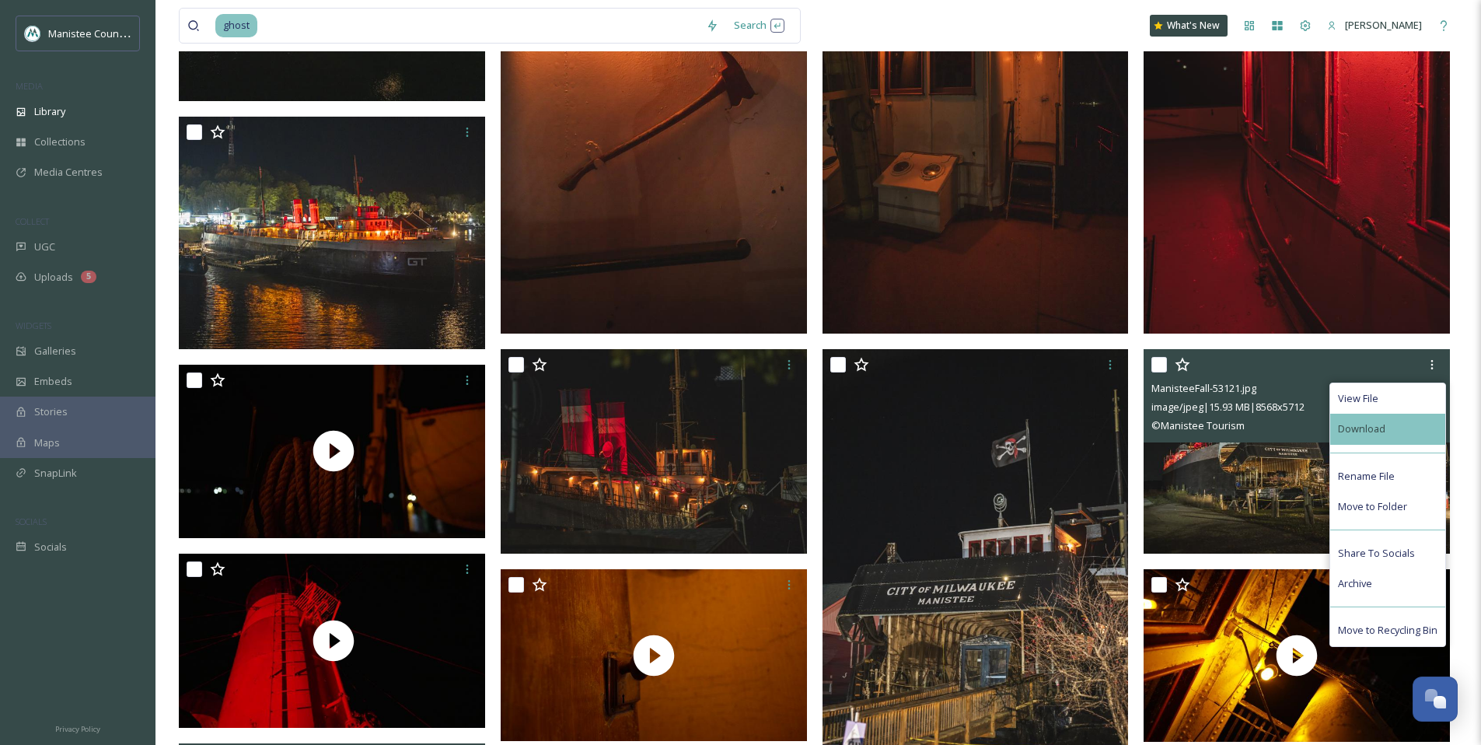
click at [1359, 431] on span "Download" at bounding box center [1361, 428] width 47 height 15
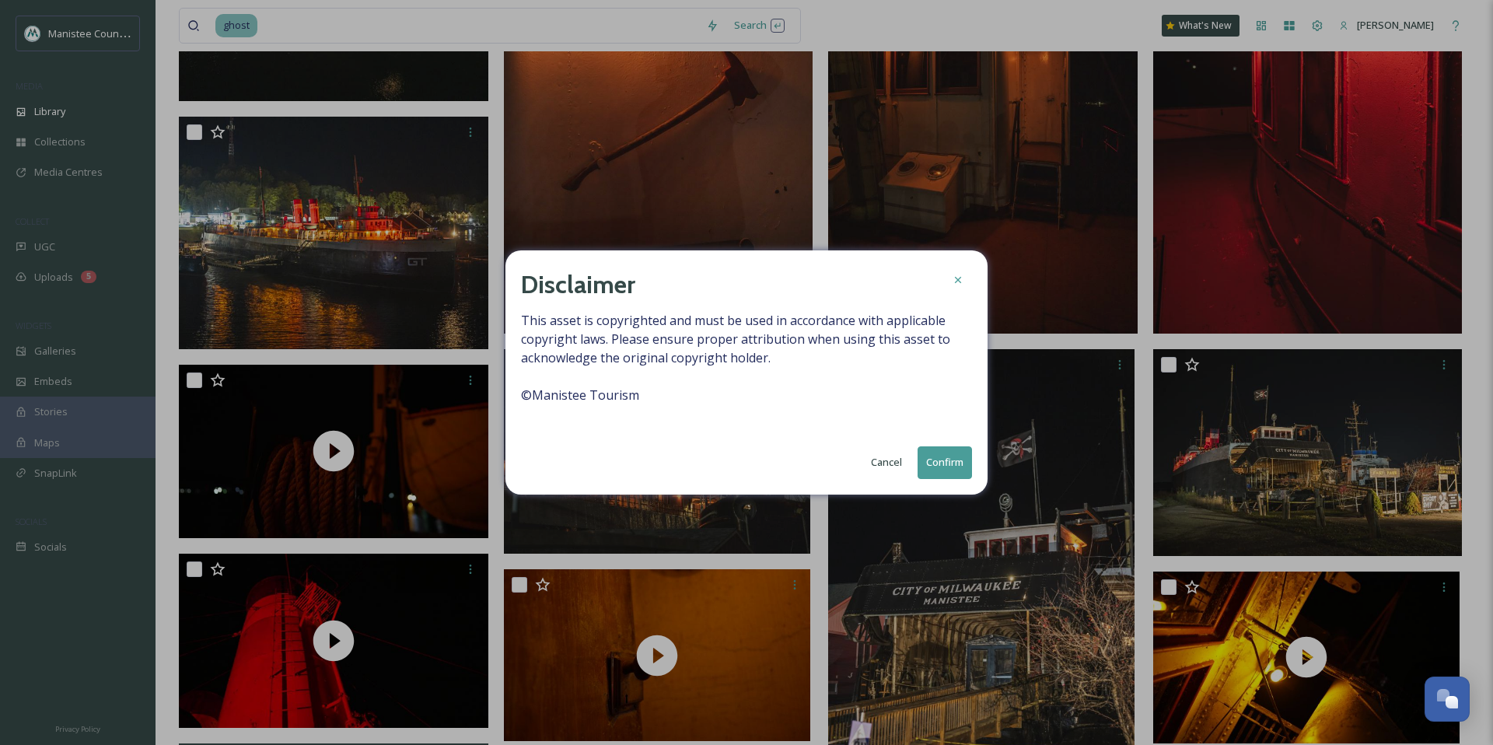
click at [942, 470] on button "Confirm" at bounding box center [944, 462] width 54 height 32
